Goal: Transaction & Acquisition: Purchase product/service

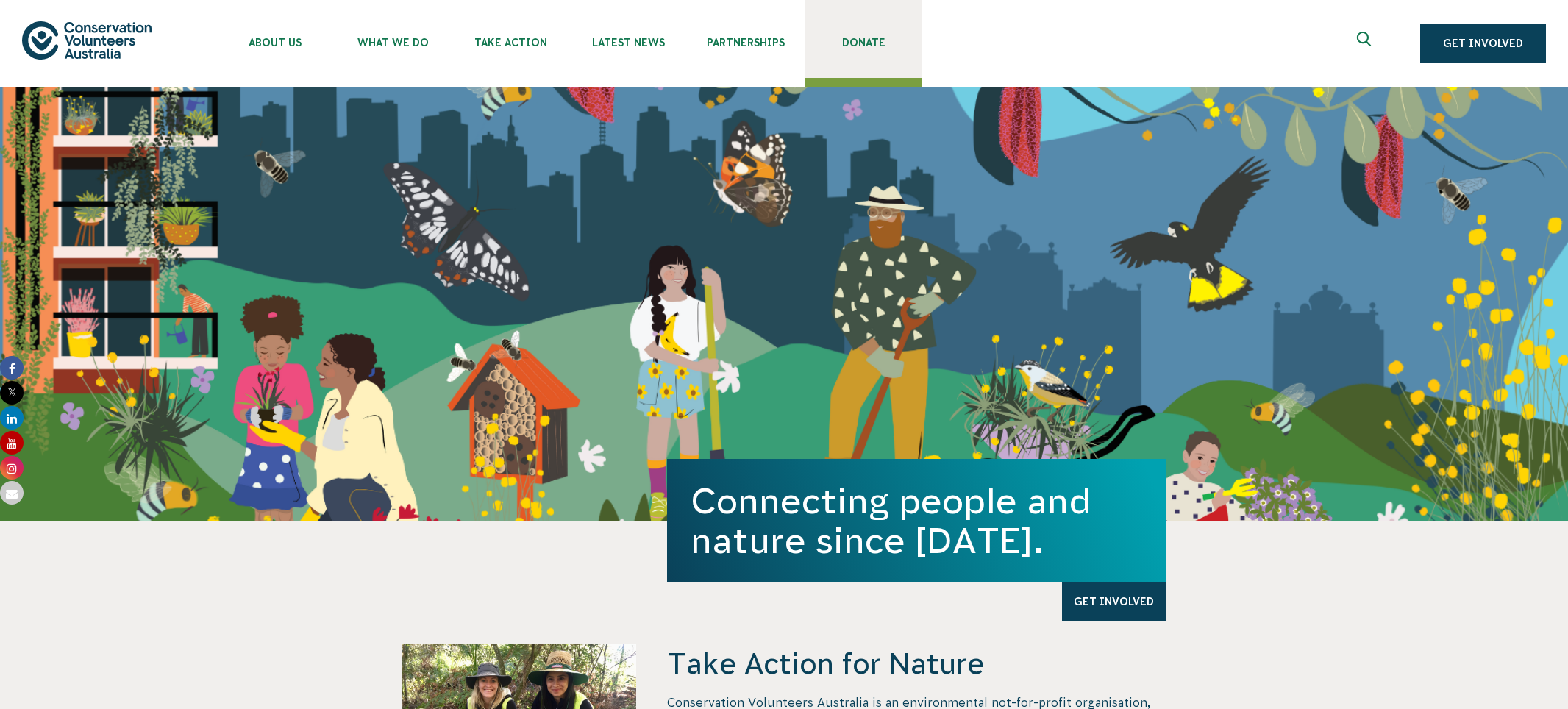
click at [836, 44] on span "Donate" at bounding box center [863, 43] width 118 height 12
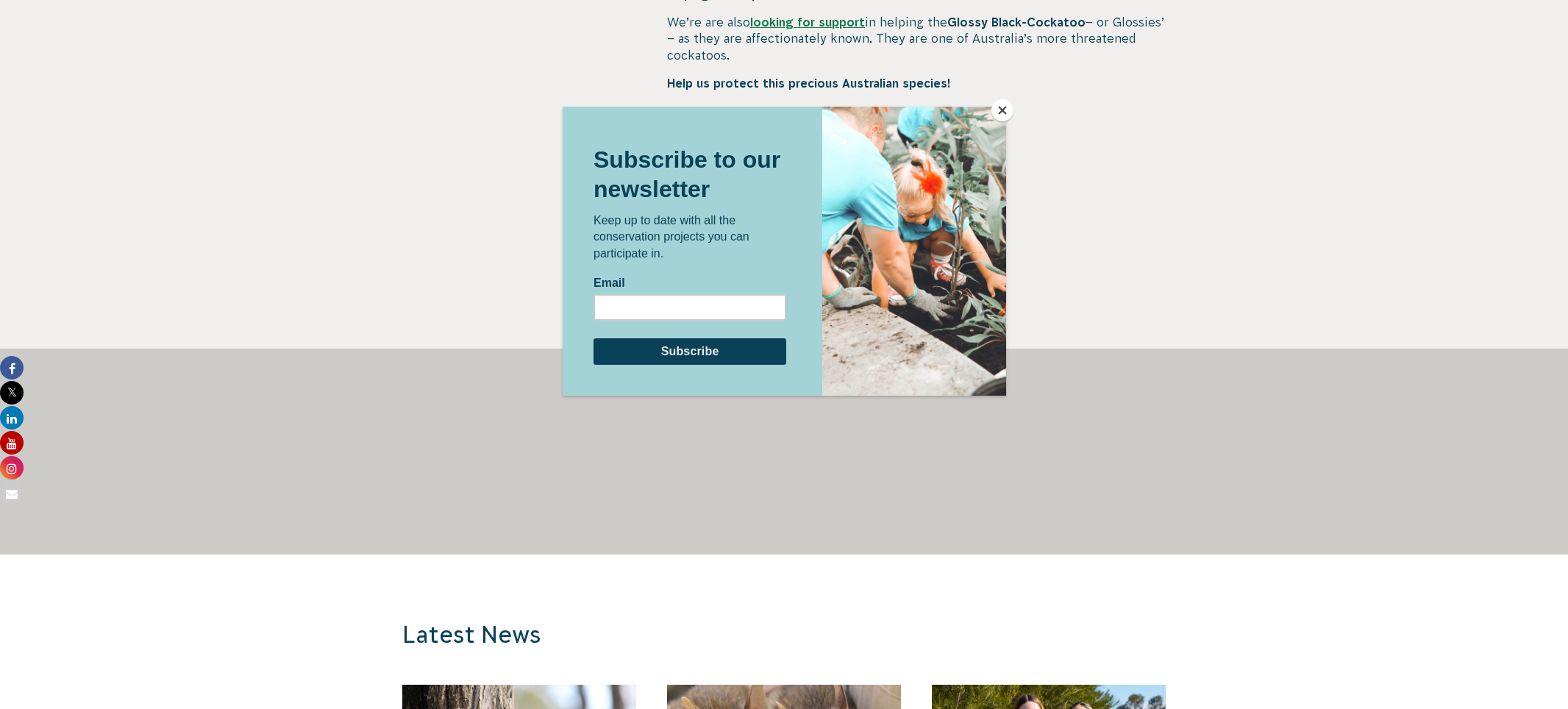
scroll to position [893, 0]
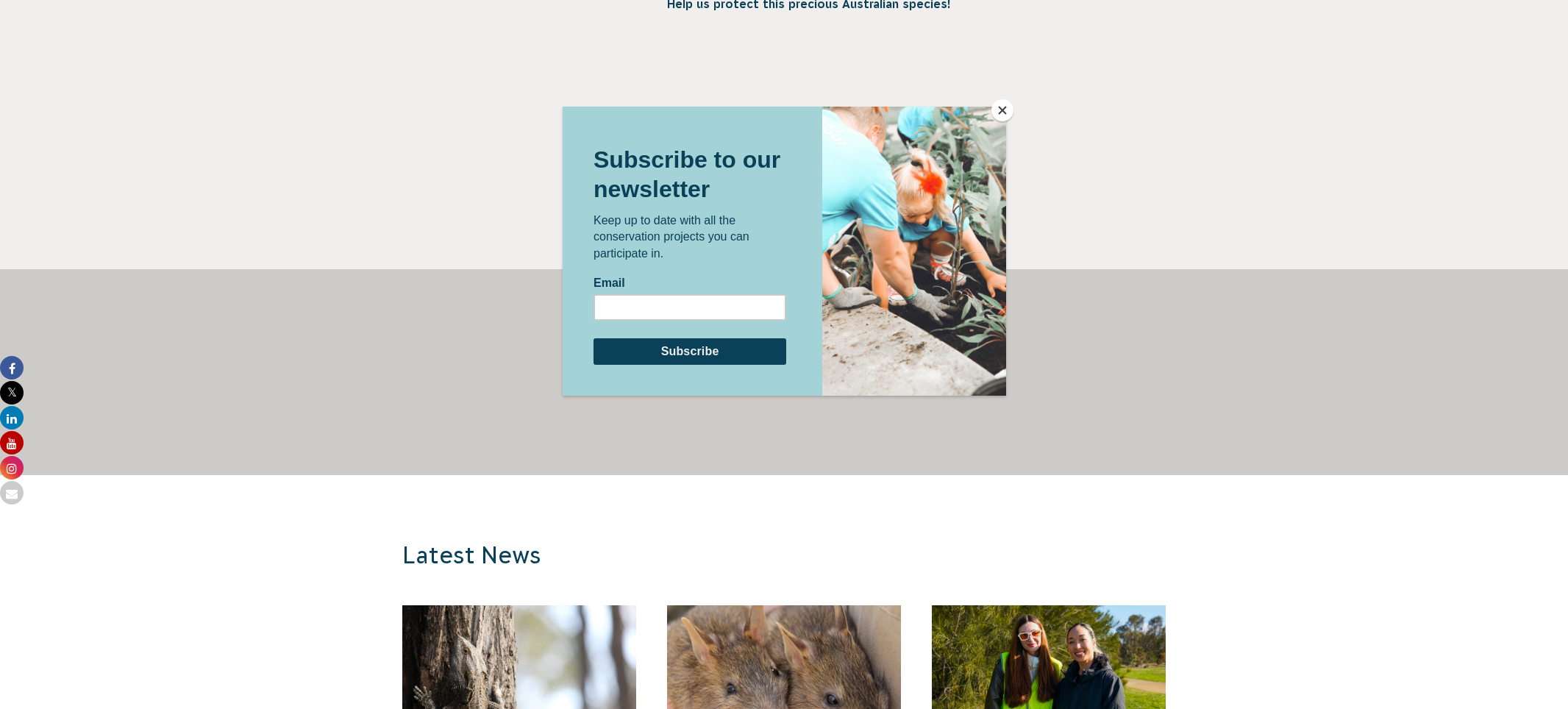
click at [1002, 114] on button "Close" at bounding box center [1003, 110] width 22 height 22
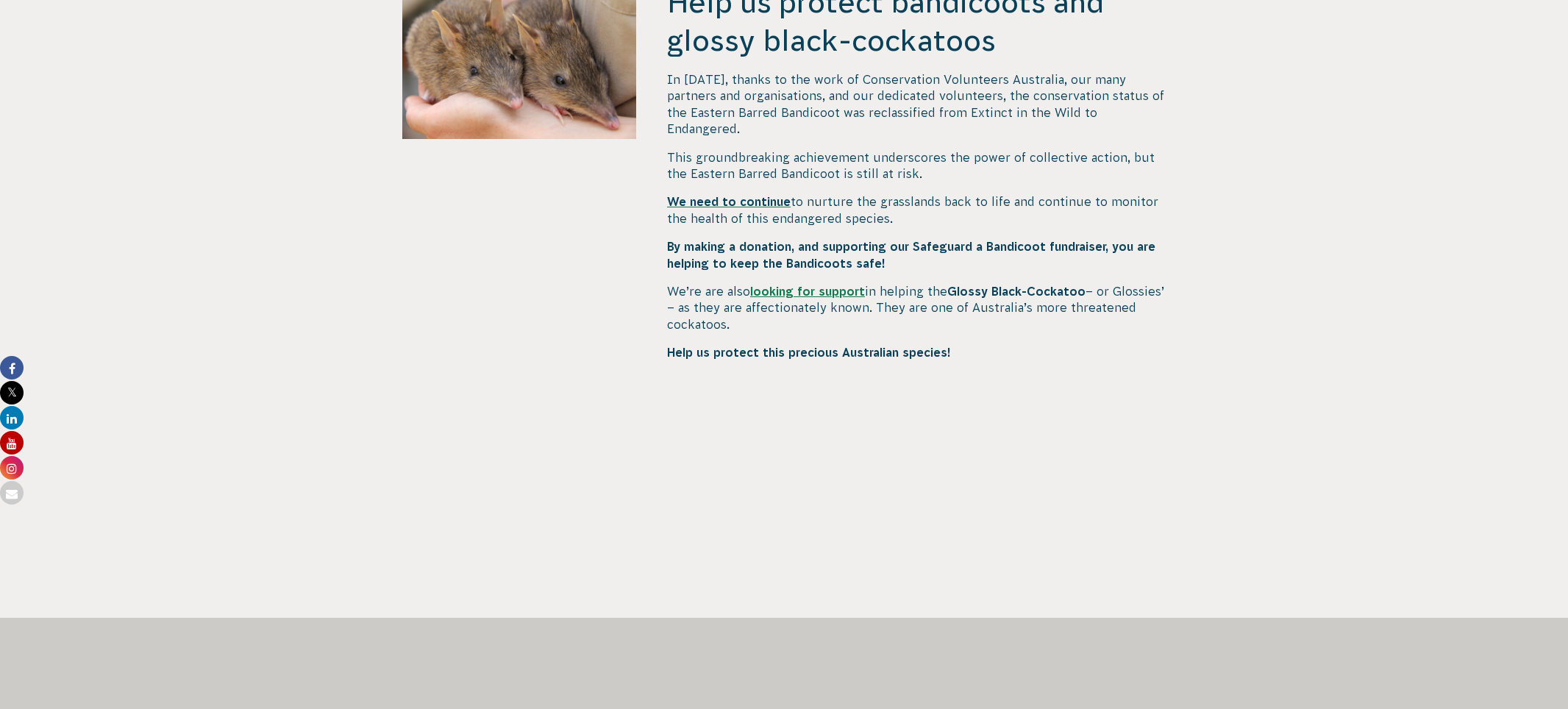
scroll to position [452, 0]
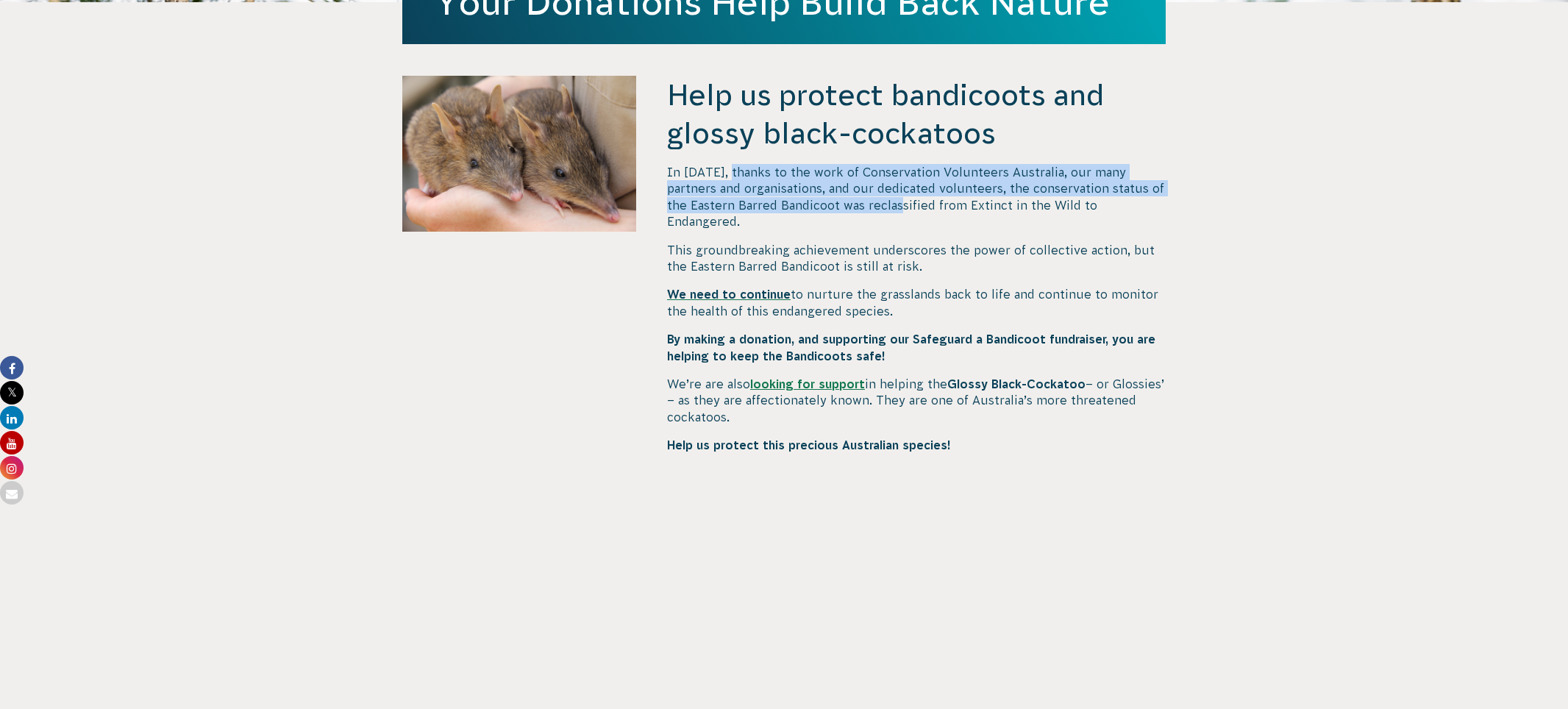
drag, startPoint x: 730, startPoint y: 170, endPoint x: 886, endPoint y: 205, distance: 159.9
click at [886, 205] on span "In 2021, thanks to the work of Conservation Volunteers Australia, our many part…" at bounding box center [916, 196] width 497 height 63
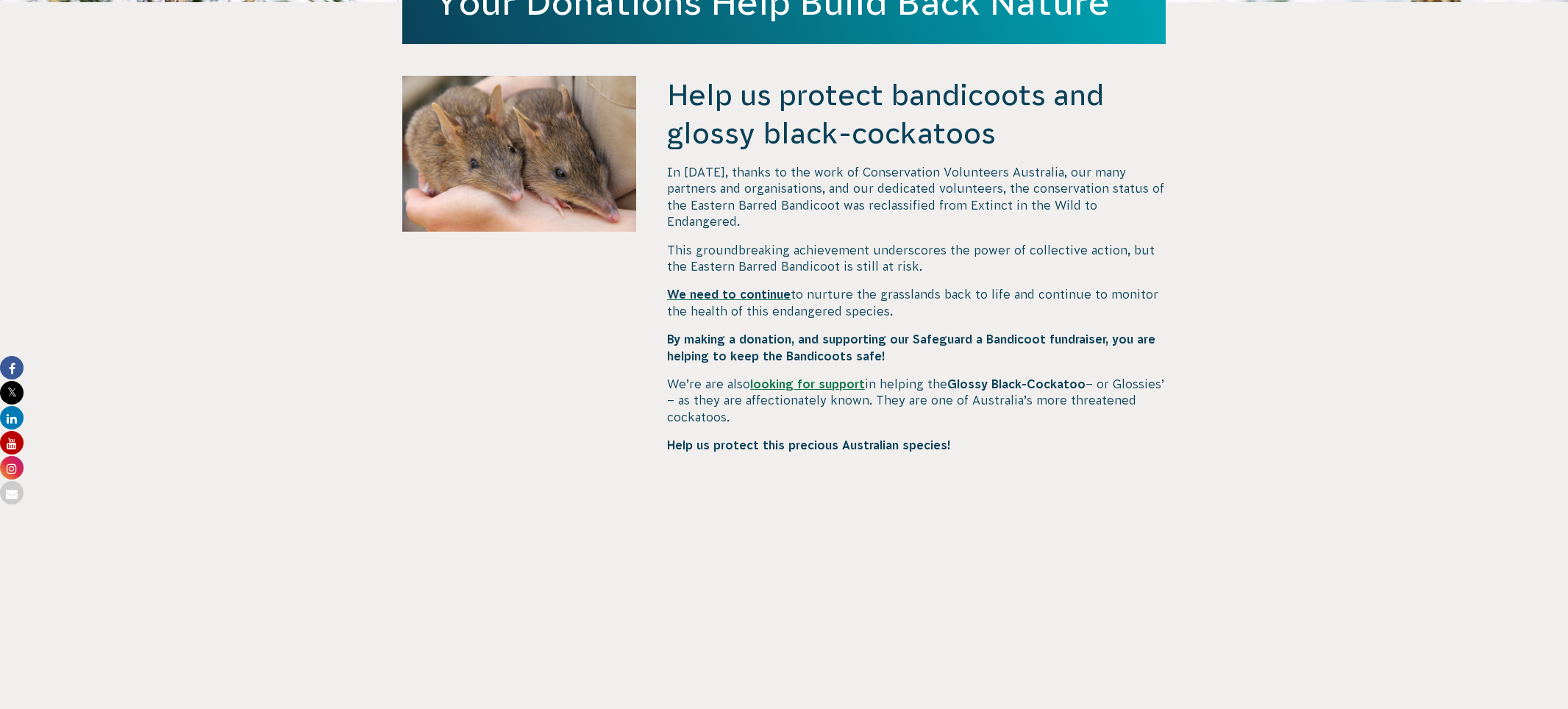
drag, startPoint x: 886, startPoint y: 205, endPoint x: 806, endPoint y: 211, distance: 80.2
click at [819, 214] on div "In 2021, thanks to the work of Conservation Volunteers Australia, our many part…" at bounding box center [916, 400] width 498 height 472
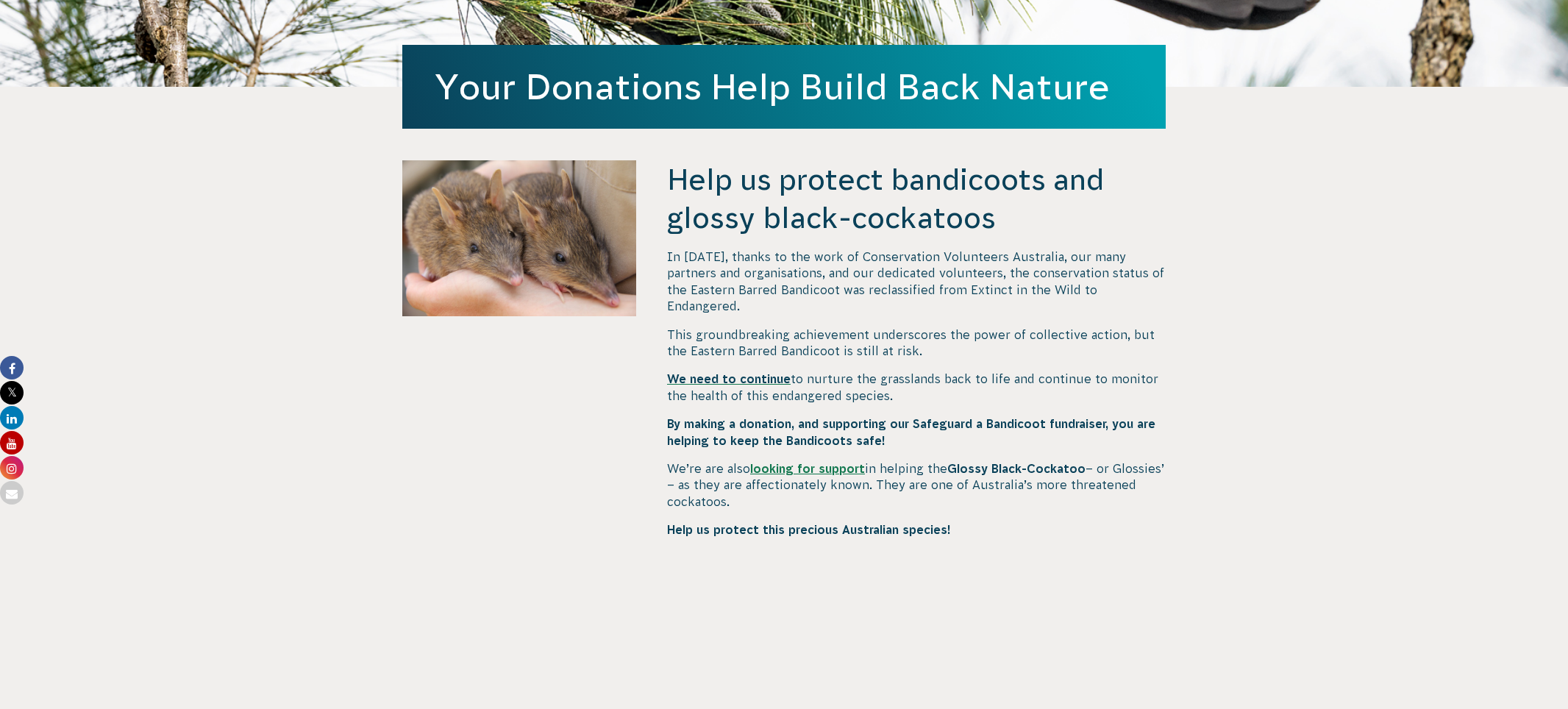
scroll to position [735, 0]
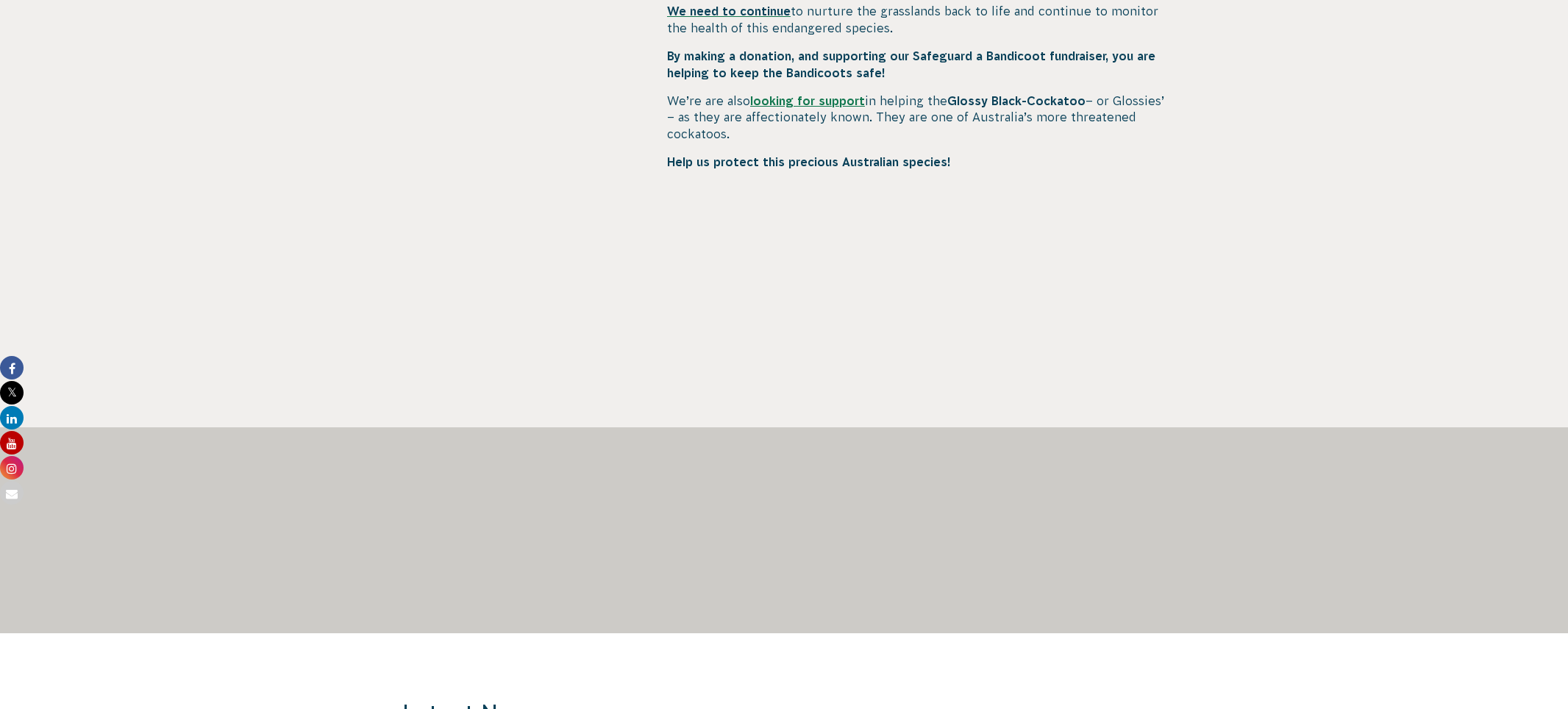
click at [572, 335] on div at bounding box center [519, 109] width 234 height 634
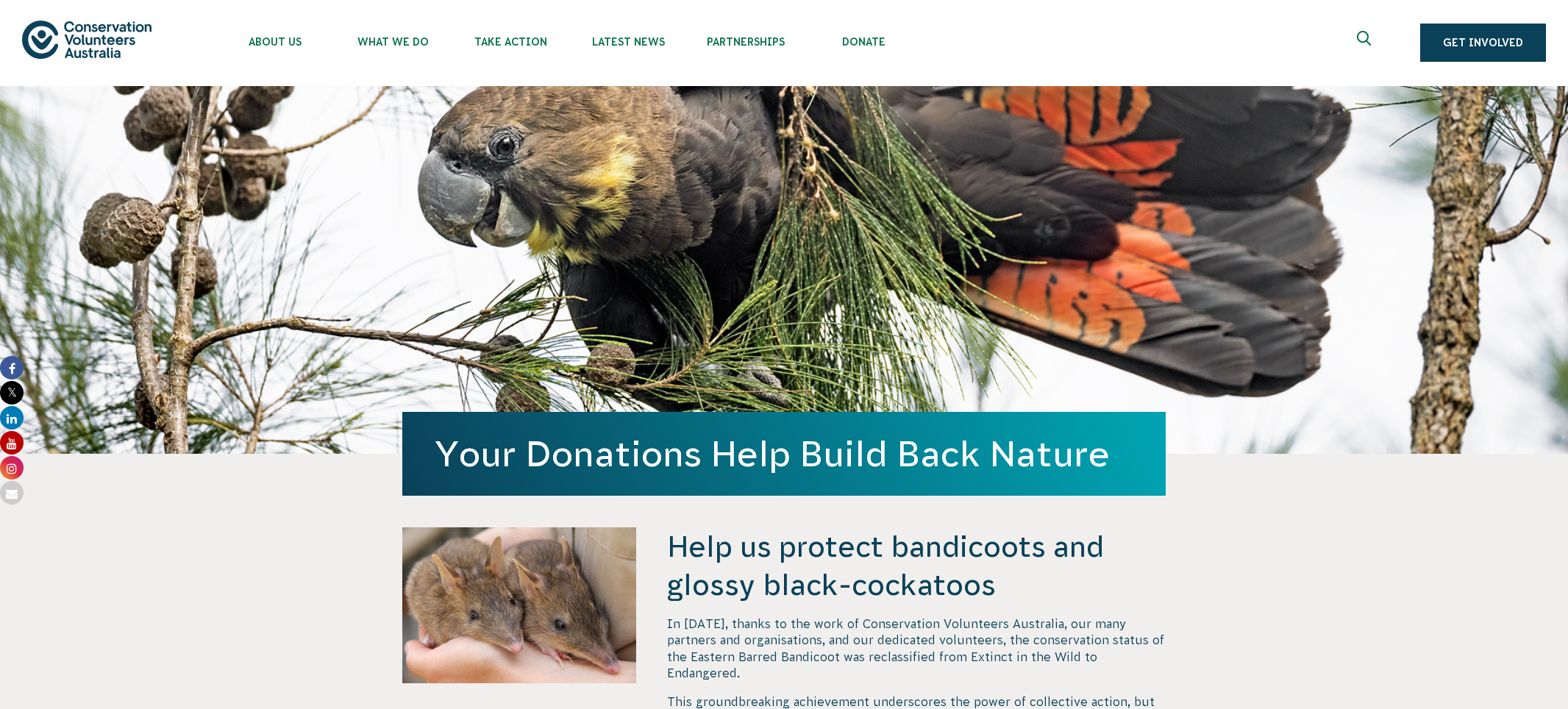
scroll to position [0, 0]
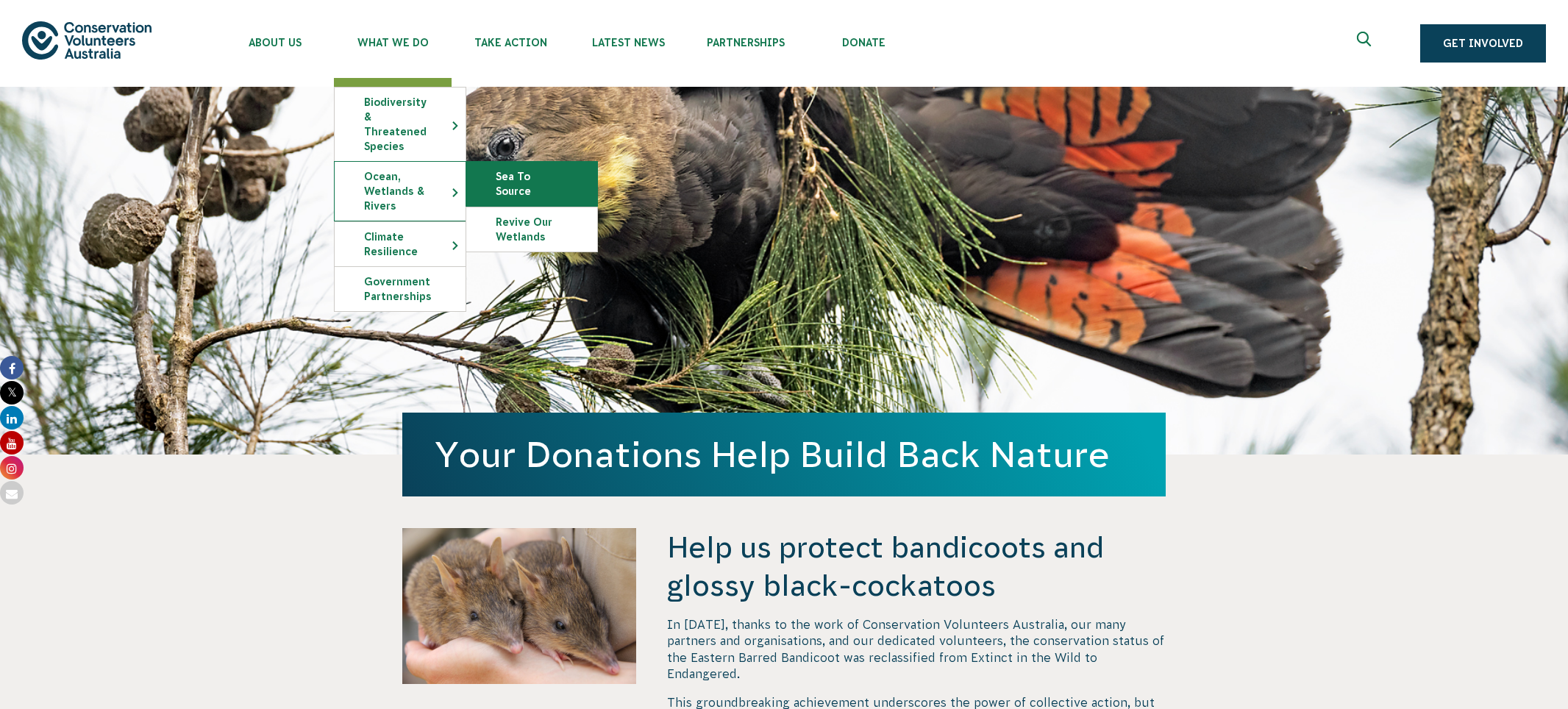
click at [517, 163] on link "Sea To Source" at bounding box center [532, 183] width 131 height 44
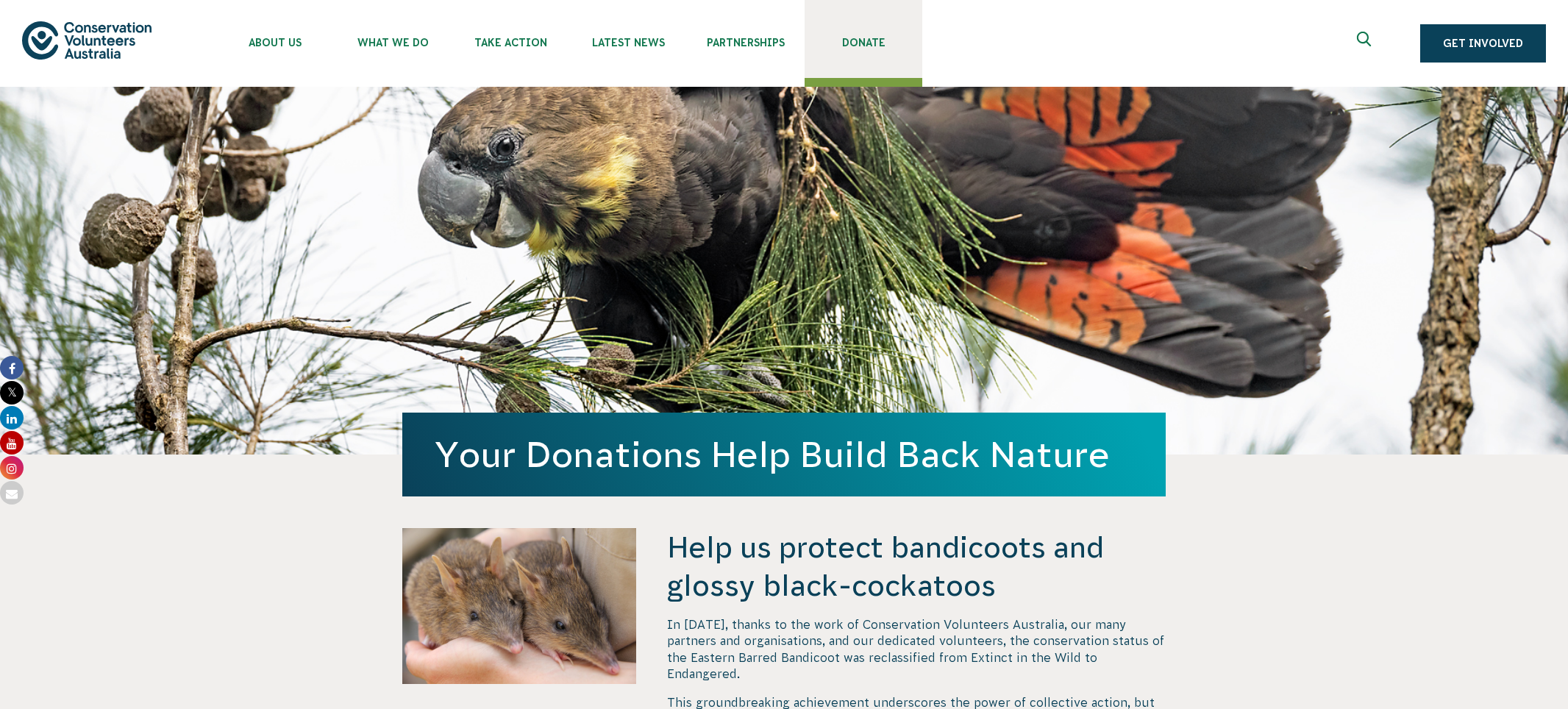
click at [872, 45] on span "Donate" at bounding box center [863, 43] width 118 height 12
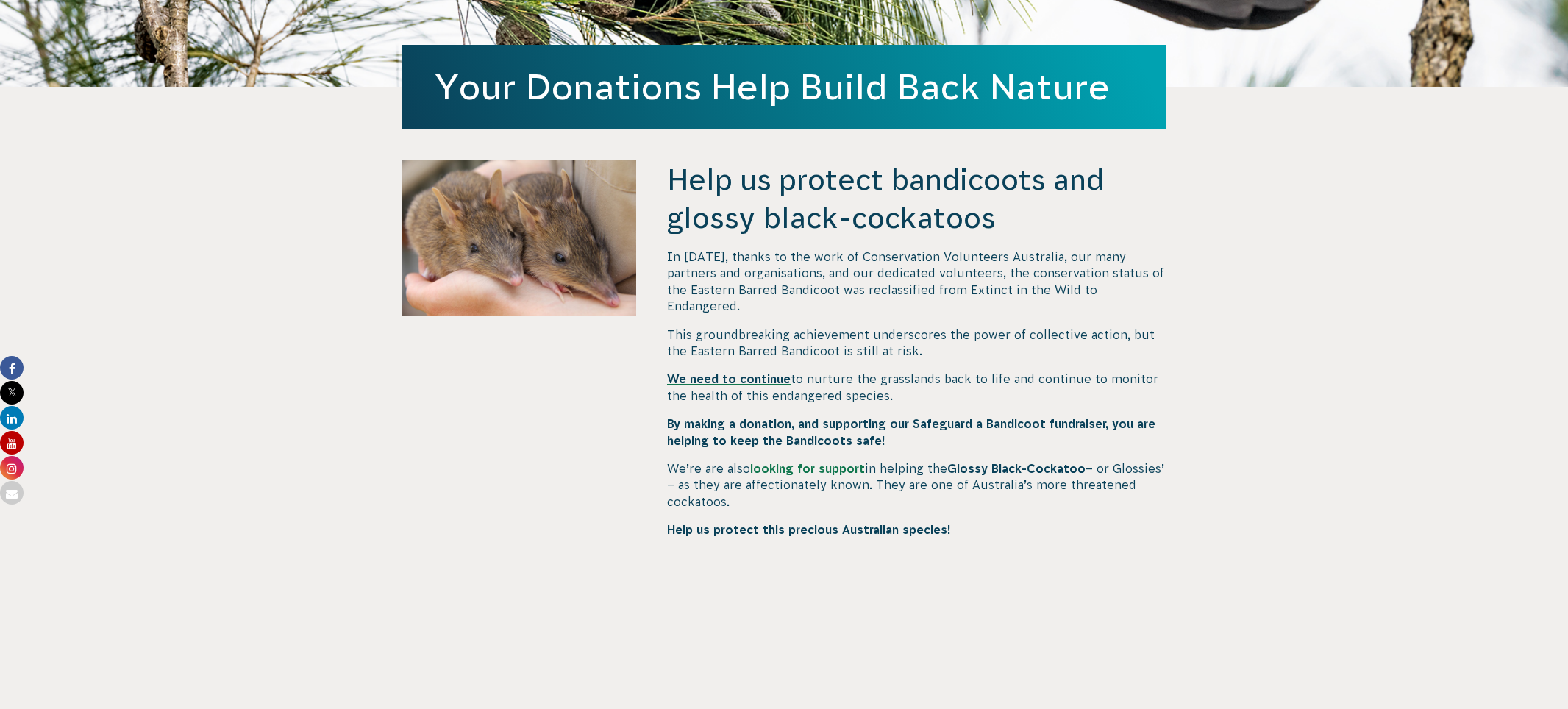
scroll to position [735, 0]
